Goal: Ask a question: Seek information or help from site administrators or community

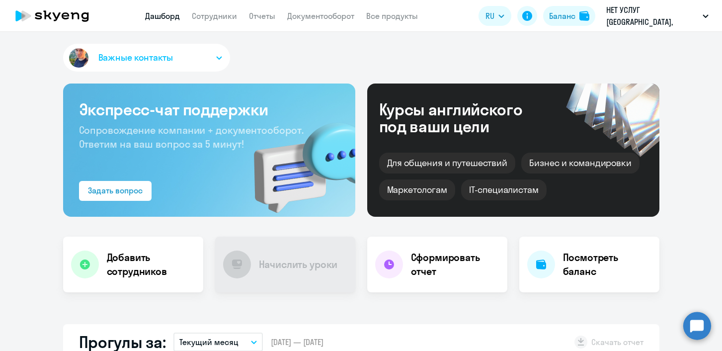
click at [192, 48] on button "Важные контакты" at bounding box center [146, 58] width 167 height 28
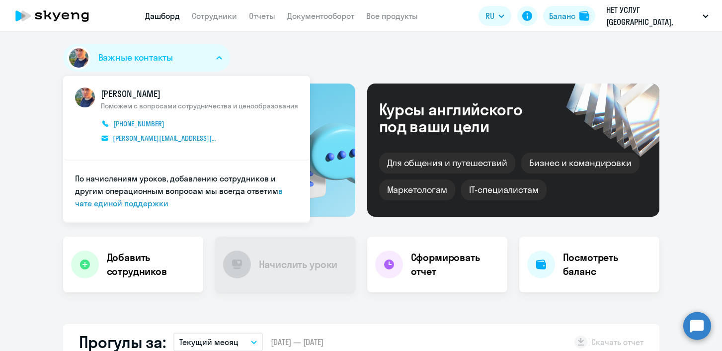
click at [265, 55] on div "Важные контакты [PERSON_NAME] Поможем с вопросами сотрудничества и ценообразова…" at bounding box center [361, 60] width 596 height 32
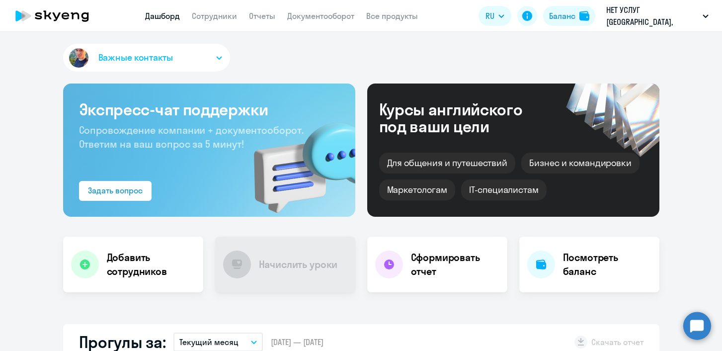
click at [182, 55] on button "Важные контакты" at bounding box center [146, 58] width 167 height 28
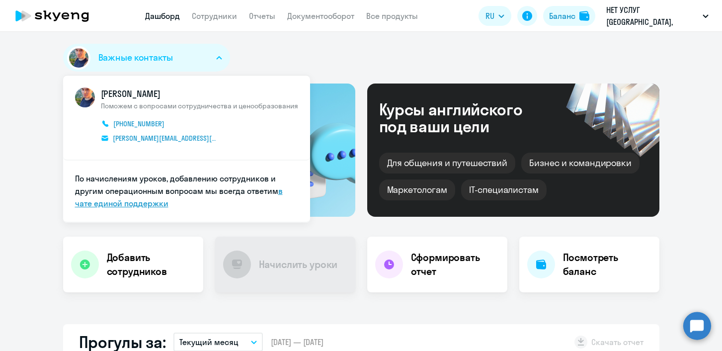
click at [151, 202] on link "в чате единой поддержки" at bounding box center [179, 197] width 208 height 22
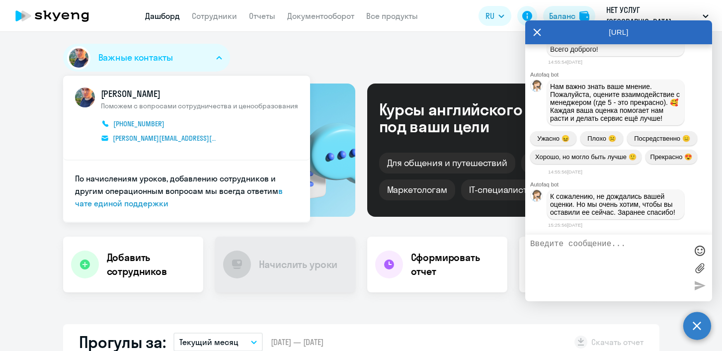
scroll to position [7945, 0]
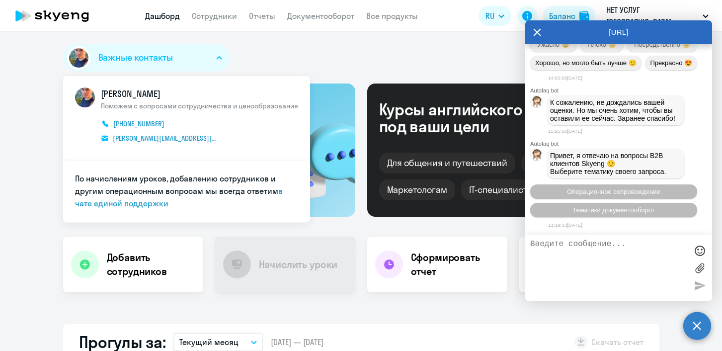
click at [587, 248] on textarea at bounding box center [608, 268] width 157 height 57
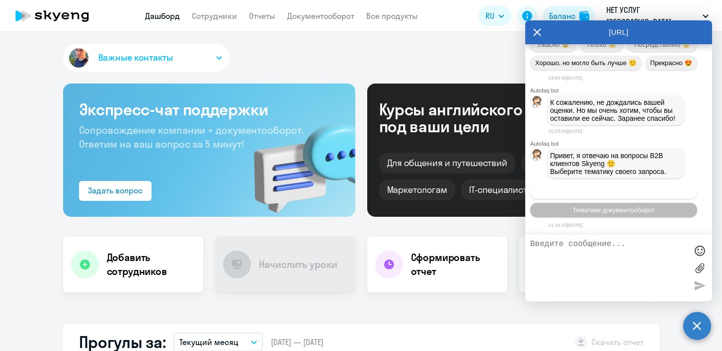
click at [588, 191] on span "Операционное сопровождение" at bounding box center [613, 191] width 93 height 7
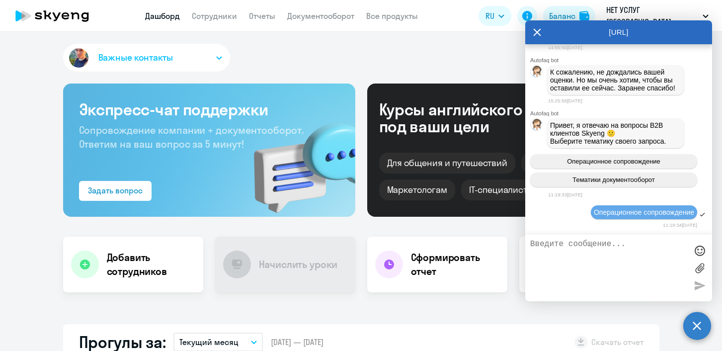
scroll to position [8057, 0]
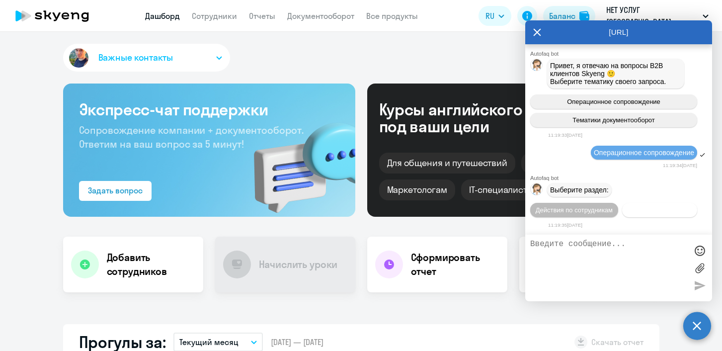
click at [627, 212] on span "Действия с балансом" at bounding box center [659, 209] width 65 height 7
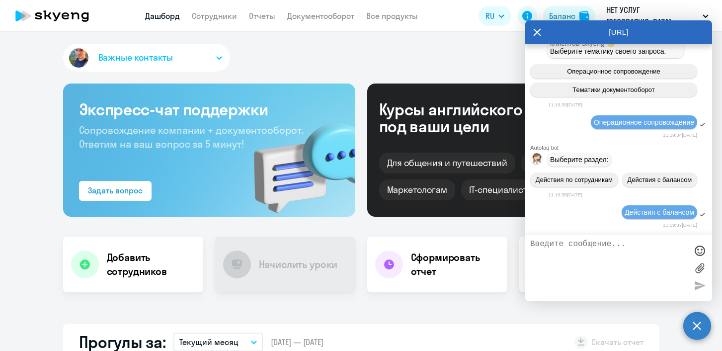
scroll to position [8170, 0]
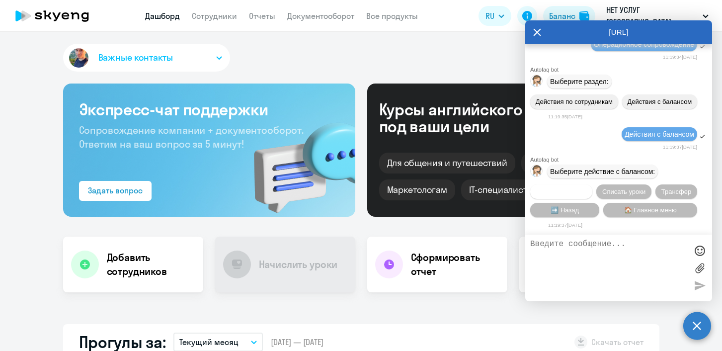
click at [567, 189] on span "Начислить уроки" at bounding box center [561, 191] width 51 height 7
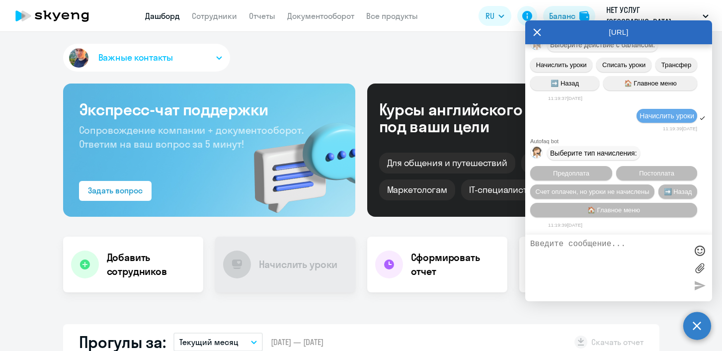
scroll to position [8301, 0]
click at [595, 171] on button "Предоплата" at bounding box center [571, 173] width 82 height 14
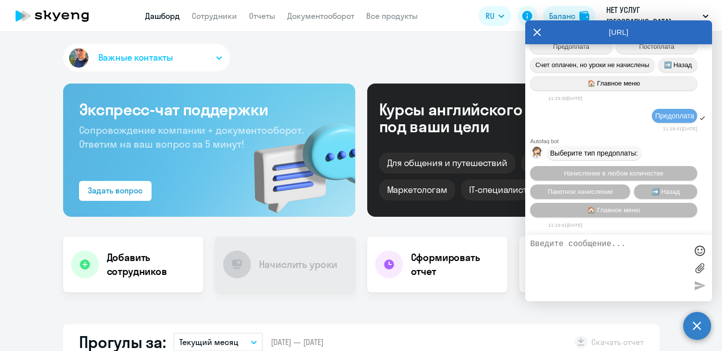
scroll to position [8433, 0]
click at [583, 254] on textarea at bounding box center [608, 268] width 157 height 57
type textarea "менеджер"
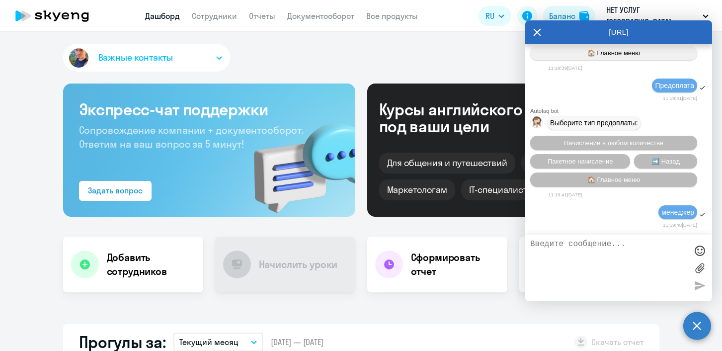
scroll to position [8464, 0]
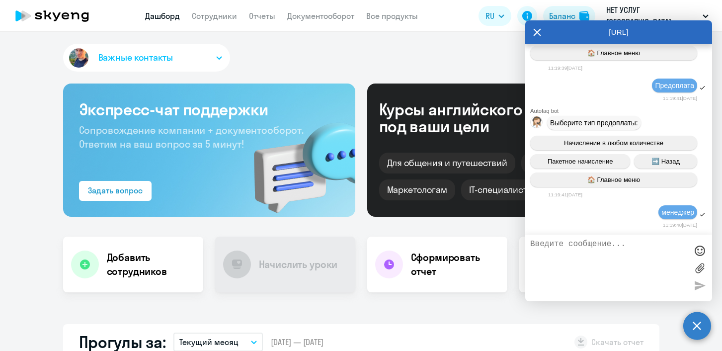
type textarea "[PERSON_NAME]"
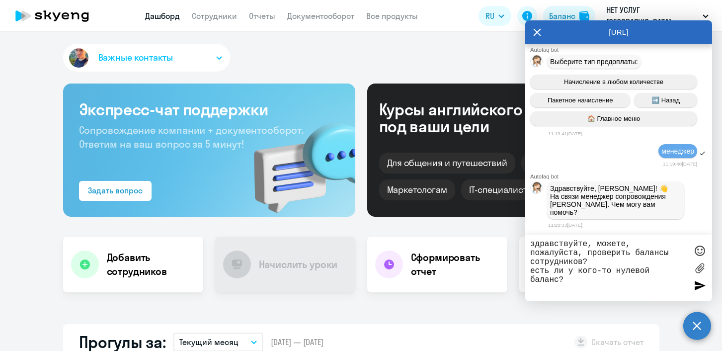
paste textarea "[PERSON_NAME]"
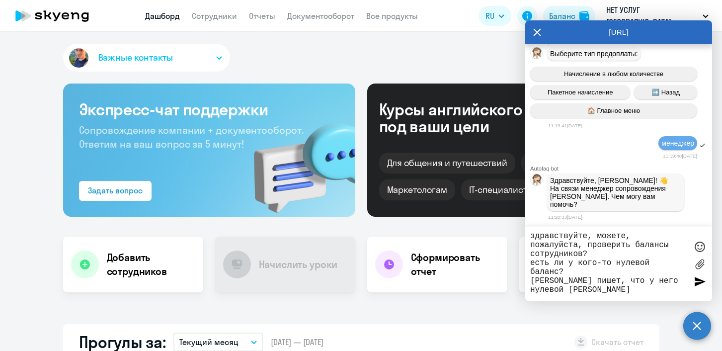
type textarea "здравствуйте, можете, пожалуйста, проверить балансы сотрудников? есть ли у кого…"
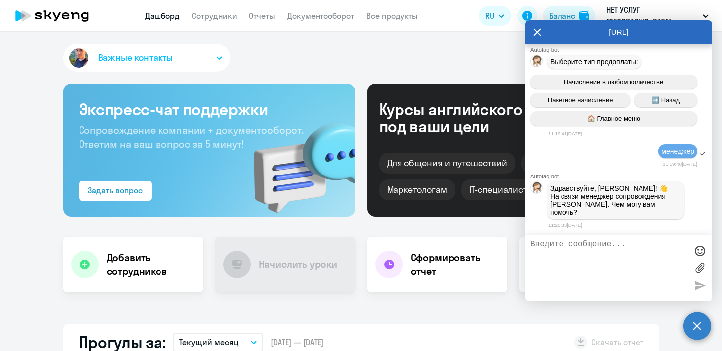
scroll to position [8586, 0]
